Goal: Task Accomplishment & Management: Manage account settings

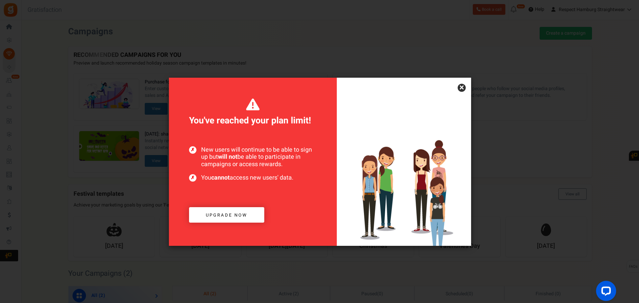
click at [459, 87] on link "×" at bounding box center [462, 88] width 8 height 8
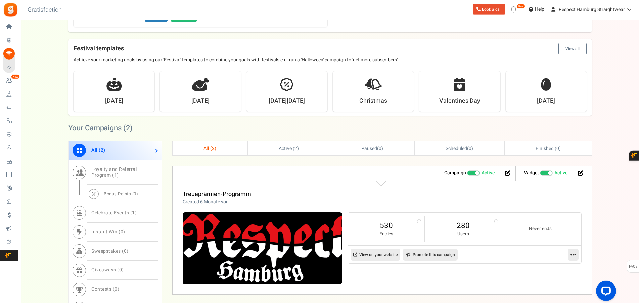
scroll to position [240, 0]
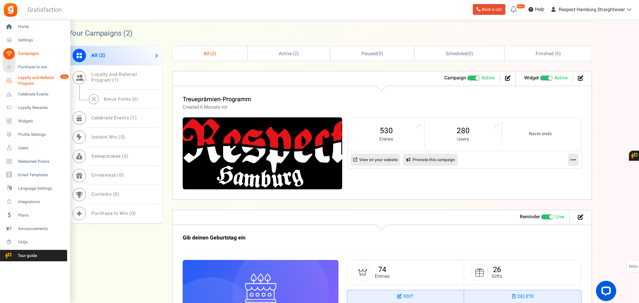
click at [27, 80] on span "Loyalty and Referral Program" at bounding box center [42, 80] width 49 height 11
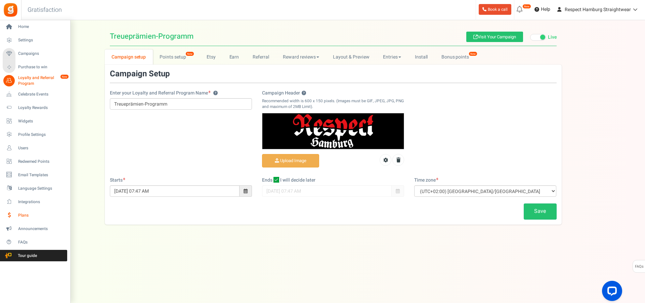
click at [23, 215] on span "Plans" at bounding box center [41, 215] width 47 height 6
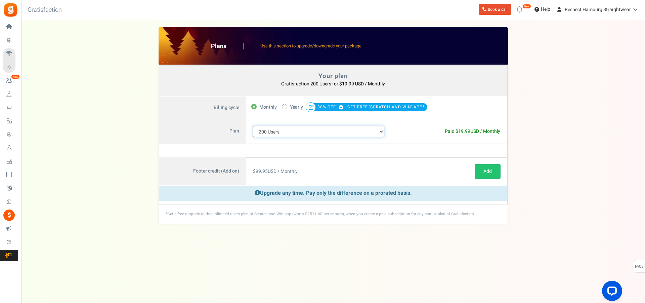
click at [253, 126] on select "100 Users 200 Users 500 Users 1000 Users 2000 Users 3000 Users 4000 Users 5000 …" at bounding box center [319, 131] width 132 height 11
select select "711"
click option "500 Users" at bounding box center [0, 0] width 0 height 0
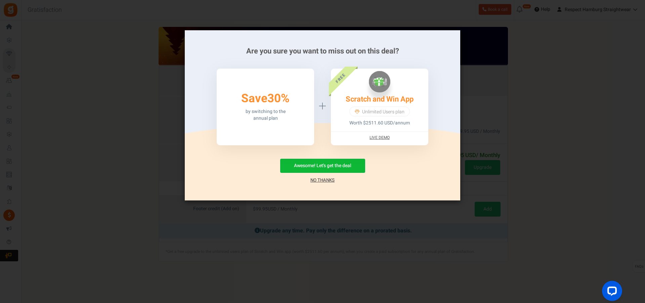
click at [321, 180] on link "No Thanks" at bounding box center [322, 180] width 24 height 7
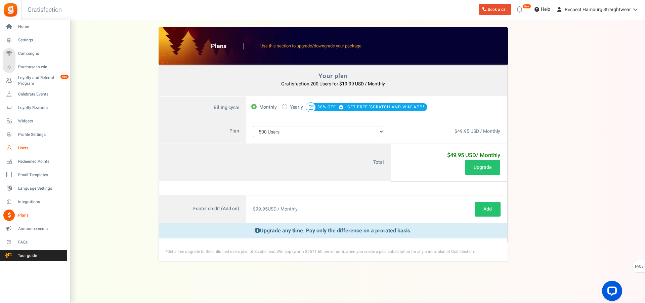
click at [24, 147] on span "Users" at bounding box center [41, 148] width 47 height 6
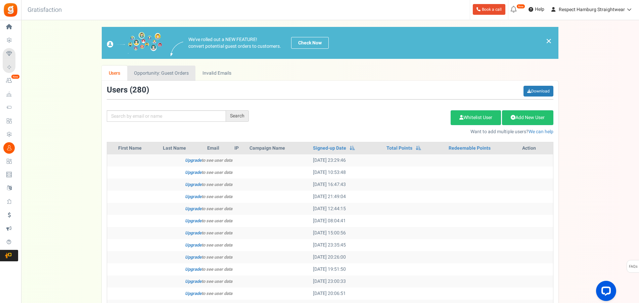
click at [161, 72] on link "Opportunity: Guest Orders" at bounding box center [161, 72] width 68 height 15
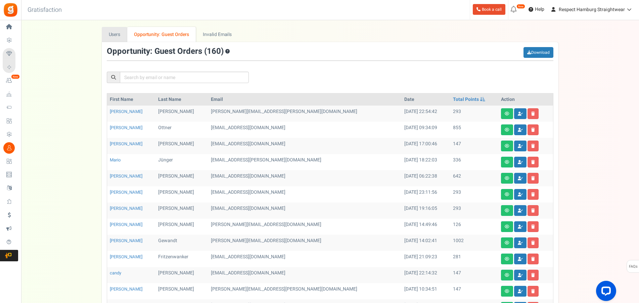
click at [117, 38] on link "Users" at bounding box center [115, 34] width 26 height 15
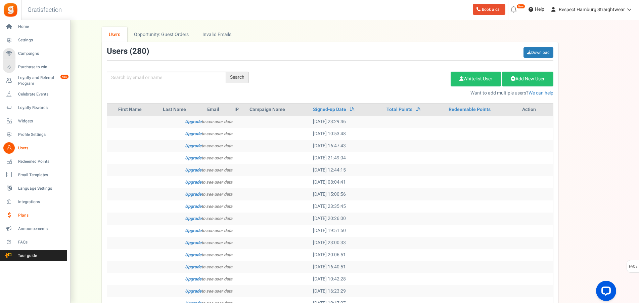
click at [26, 216] on span "Plans" at bounding box center [41, 215] width 47 height 6
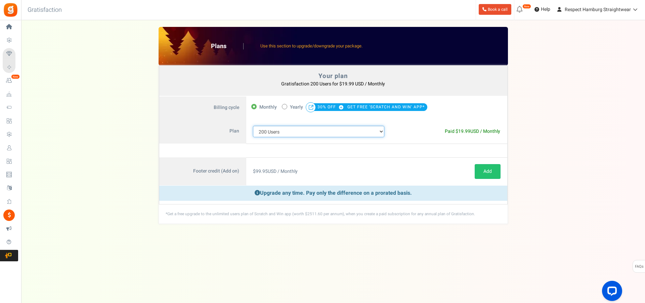
click at [253, 126] on select "100 Users 200 Users 500 Users 1000 Users 2000 Users 3000 Users 4000 Users 5000 …" at bounding box center [319, 131] width 132 height 11
click option "500 Users" at bounding box center [0, 0] width 0 height 0
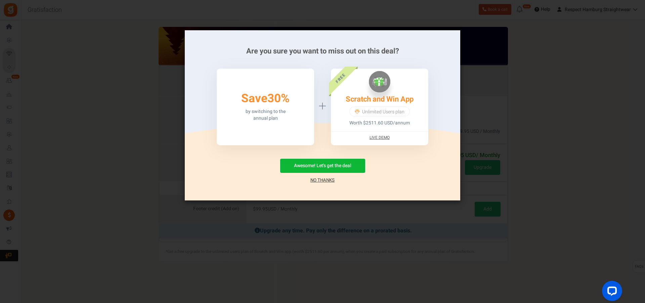
click at [328, 180] on link "No Thanks" at bounding box center [322, 180] width 24 height 7
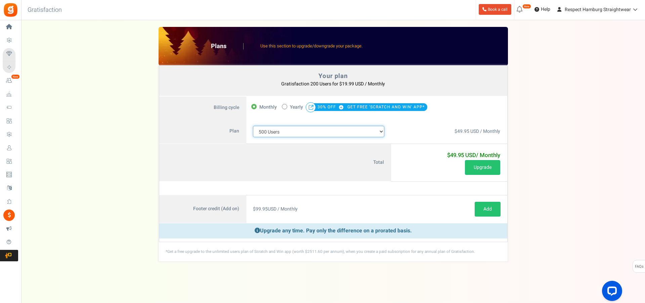
click at [253, 126] on select "100 Users 200 Users 500 Users 1000 Users 2000 Users 3000 Users 4000 Users 5000 …" at bounding box center [319, 131] width 132 height 11
click option "1000 Users" at bounding box center [0, 0] width 0 height 0
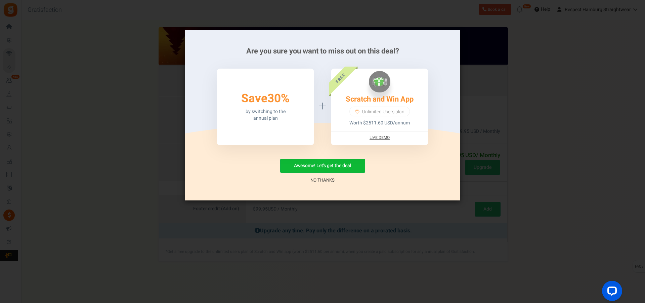
click at [327, 178] on link "No Thanks" at bounding box center [322, 180] width 24 height 7
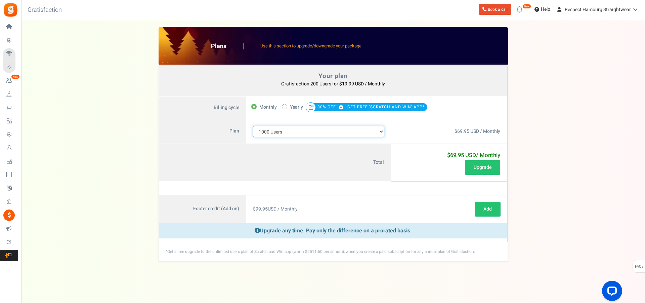
click at [253, 126] on select "100 Users 200 Users 500 Users 1000 Users 2000 Users 3000 Users 4000 Users 5000 …" at bounding box center [319, 131] width 132 height 11
select select "711"
click option "500 Users" at bounding box center [0, 0] width 0 height 0
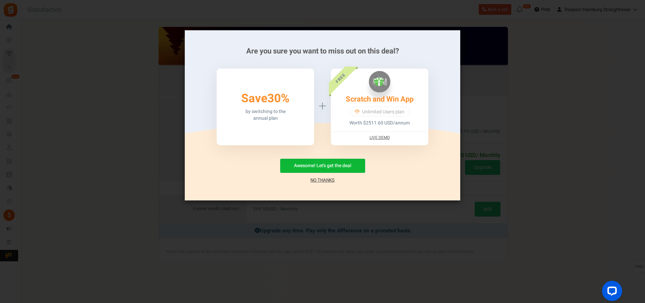
click at [315, 180] on link "No Thanks" at bounding box center [322, 180] width 24 height 7
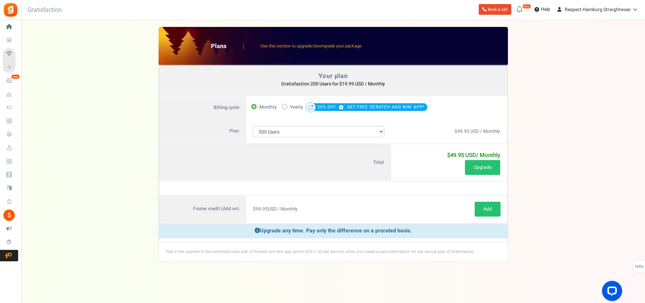
click at [530, 151] on div "Your plan - Gratisfaction 200 Users : $19.99 USD / Monthly Coupon [[]] Plans Us…" at bounding box center [333, 144] width 610 height 234
click at [286, 107] on span at bounding box center [284, 106] width 5 height 5
click at [286, 107] on input "50% OFF Limited time offer! Yearly 30% OFF GET FREE 'SCRATCH AND WIN' APP*" at bounding box center [284, 106] width 4 height 4
radio input "true"
click at [258, 107] on label "Monthly" at bounding box center [264, 106] width 26 height 9
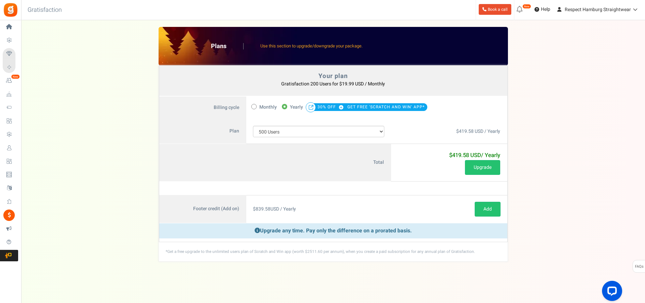
click at [256, 107] on input "Monthly" at bounding box center [253, 106] width 4 height 4
radio input "true"
click at [487, 167] on button "Upgrade" at bounding box center [482, 167] width 35 height 15
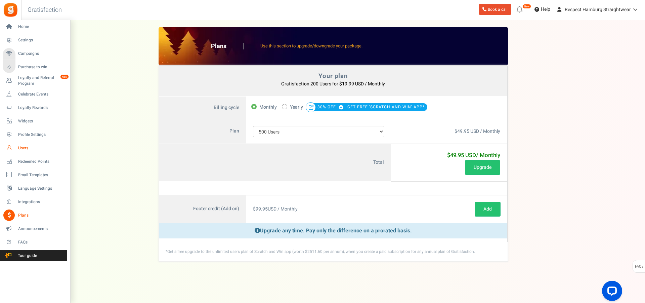
click at [10, 149] on icon at bounding box center [8, 147] width 11 height 11
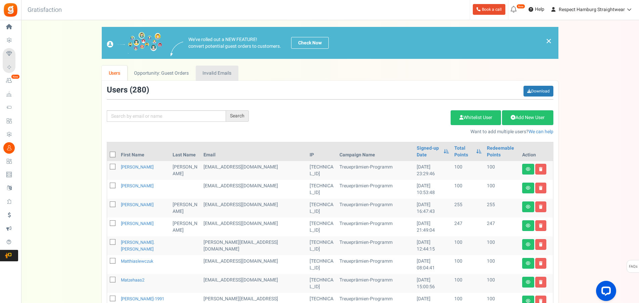
click at [228, 72] on link "Invalid Emails" at bounding box center [217, 72] width 43 height 15
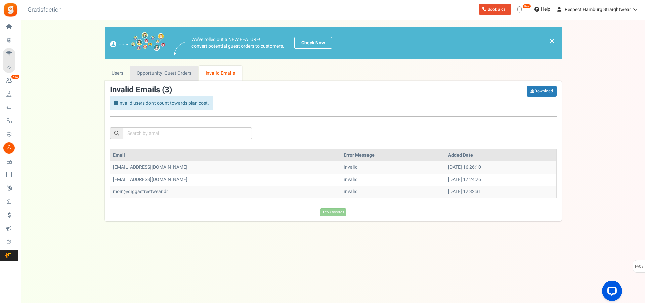
click at [176, 74] on link "Opportunity: Guest Orders" at bounding box center [164, 72] width 68 height 15
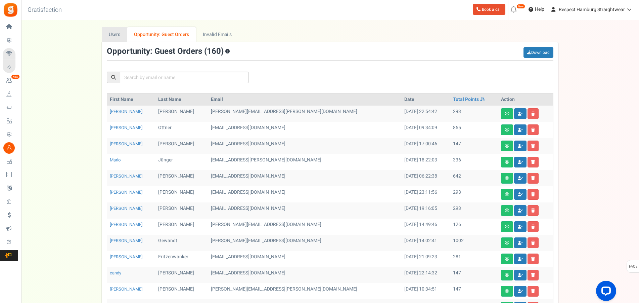
click at [110, 34] on link "Users" at bounding box center [115, 34] width 26 height 15
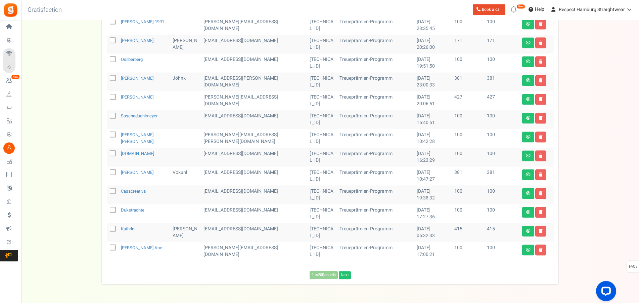
scroll to position [260, 0]
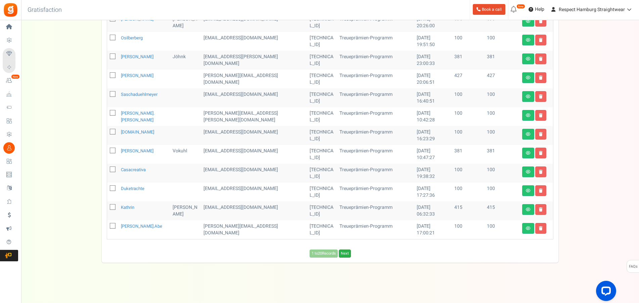
click at [347, 254] on link "Next" at bounding box center [345, 253] width 12 height 8
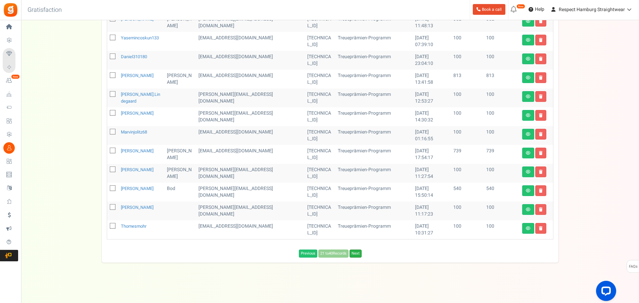
click at [360, 256] on link "Next" at bounding box center [356, 253] width 12 height 8
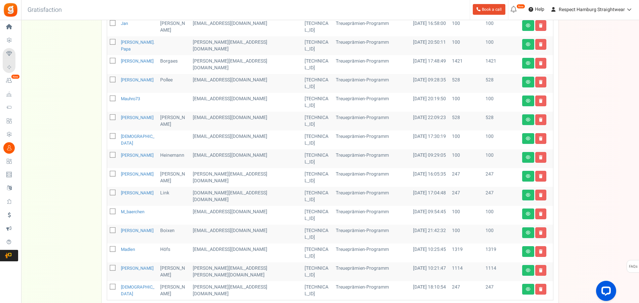
scroll to position [199, 0]
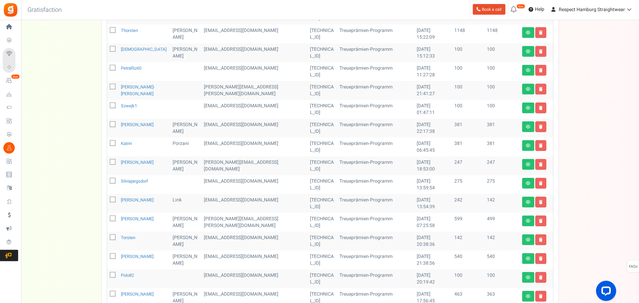
scroll to position [69, 0]
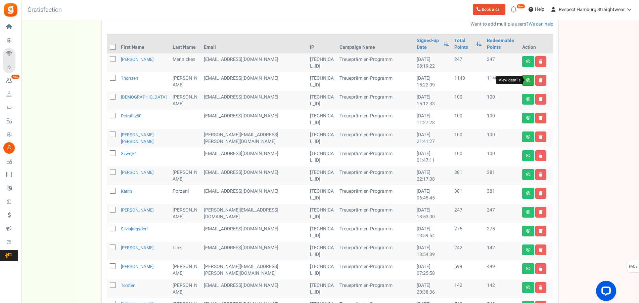
click at [527, 82] on icon at bounding box center [528, 80] width 5 height 4
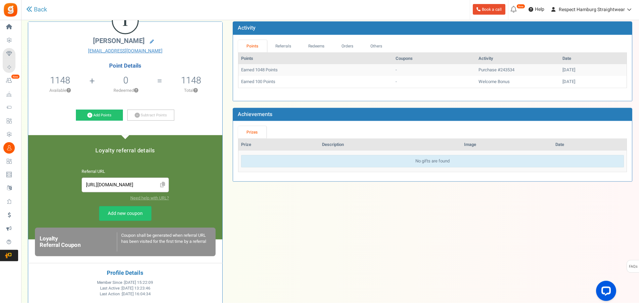
scroll to position [34, 0]
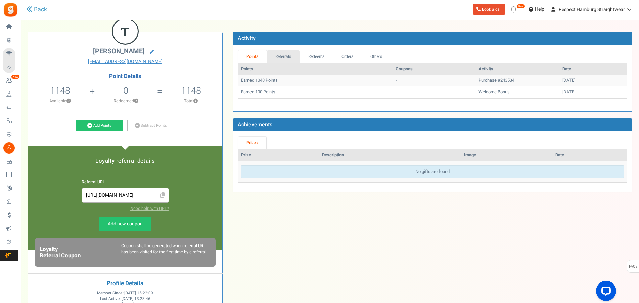
click at [281, 58] on link "Referrals" at bounding box center [283, 56] width 33 height 12
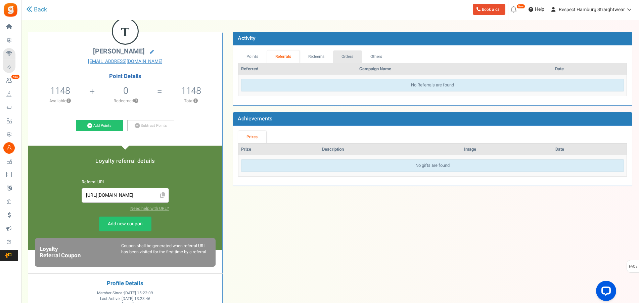
click at [361, 56] on link "Orders" at bounding box center [347, 56] width 29 height 12
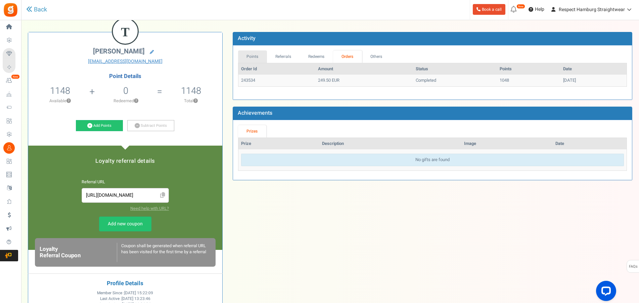
click at [255, 57] on link "Points" at bounding box center [252, 56] width 29 height 12
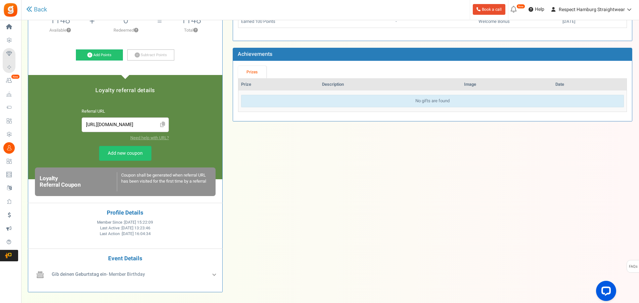
scroll to position [142, 0]
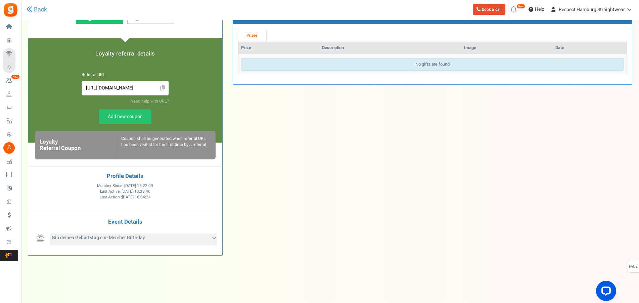
click at [189, 238] on div "Gib deinen Geburtstag ein - Member Birthday" at bounding box center [133, 239] width 167 height 12
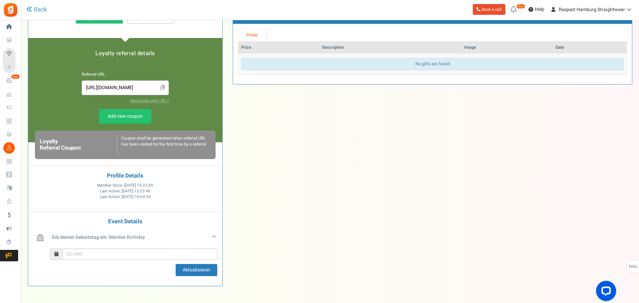
click at [312, 220] on div "T [PERSON_NAME] [EMAIL_ADDRESS][DOMAIN_NAME] Point Details 1148 1148 Redeemable…" at bounding box center [330, 103] width 614 height 378
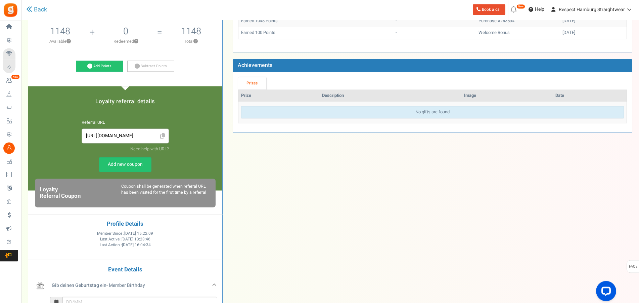
scroll to position [0, 0]
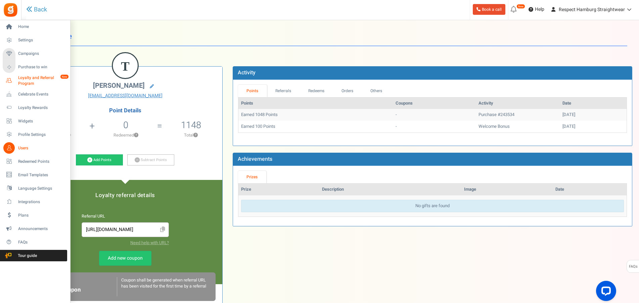
click at [8, 80] on icon at bounding box center [8, 80] width 11 height 11
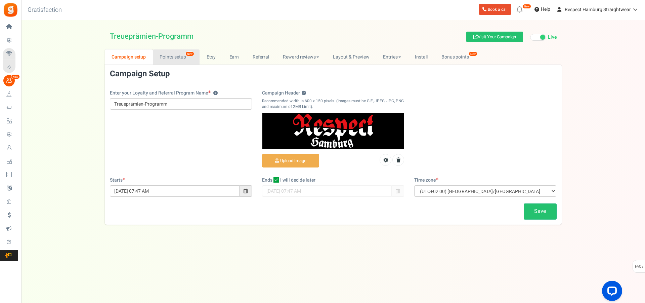
click at [178, 56] on link "Points setup New" at bounding box center [176, 56] width 47 height 15
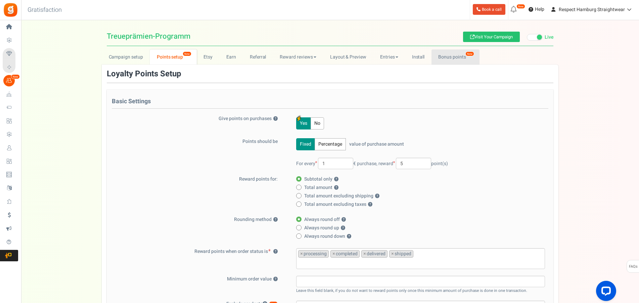
click at [455, 59] on link "Bonus points New" at bounding box center [455, 56] width 48 height 15
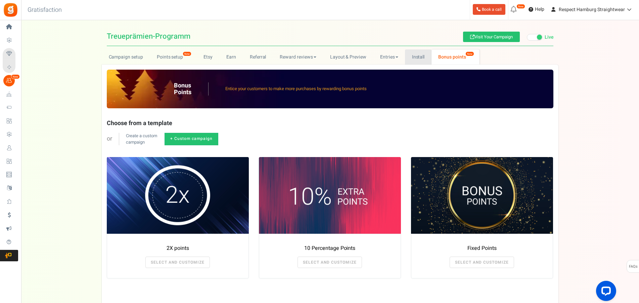
click at [423, 58] on link "Install" at bounding box center [418, 56] width 27 height 15
